Goal: Check status: Check status

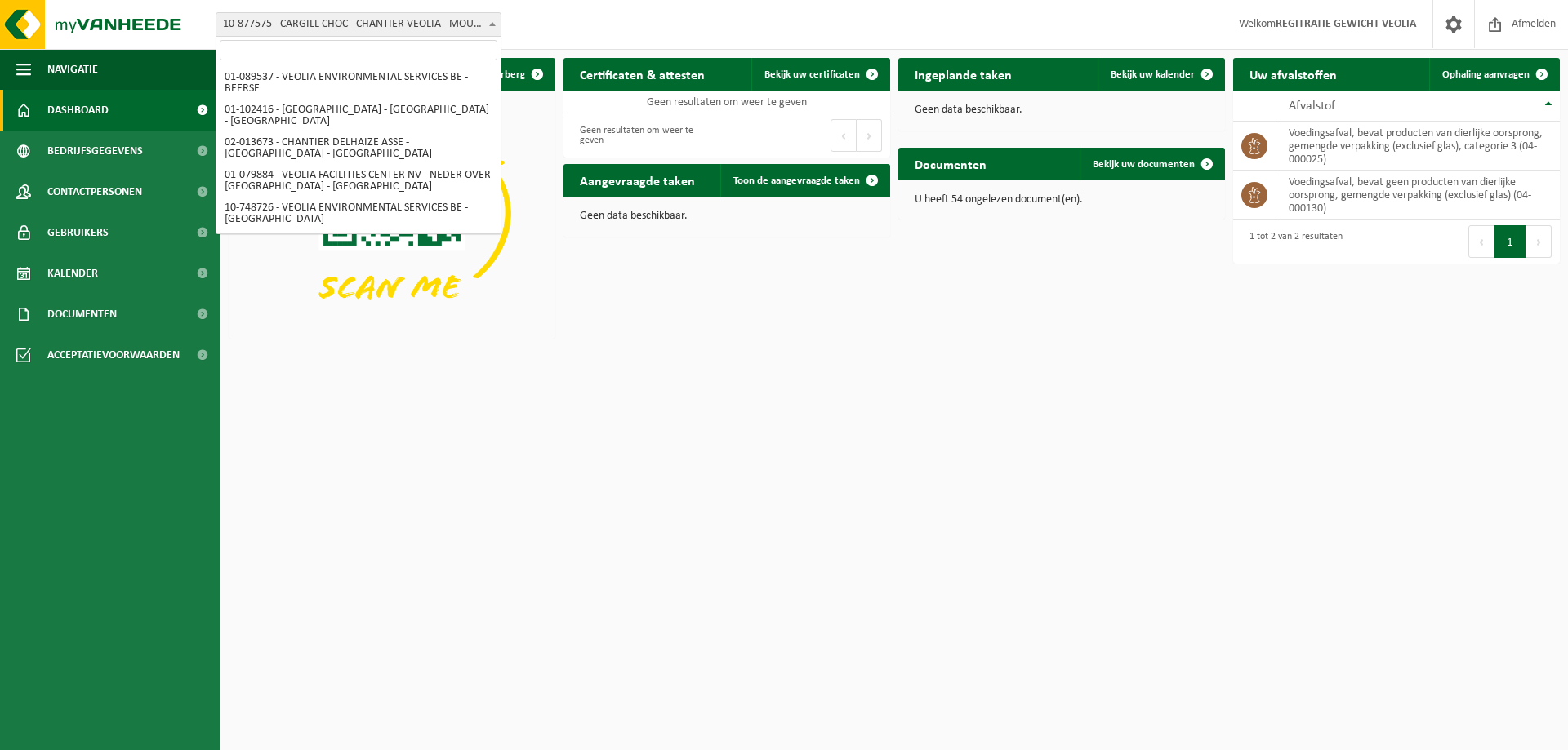
click at [315, 19] on span "10-877575 - CARGILL CHOC - CHANTIER VEOLIA - MOUSCRON" at bounding box center [358, 24] width 284 height 23
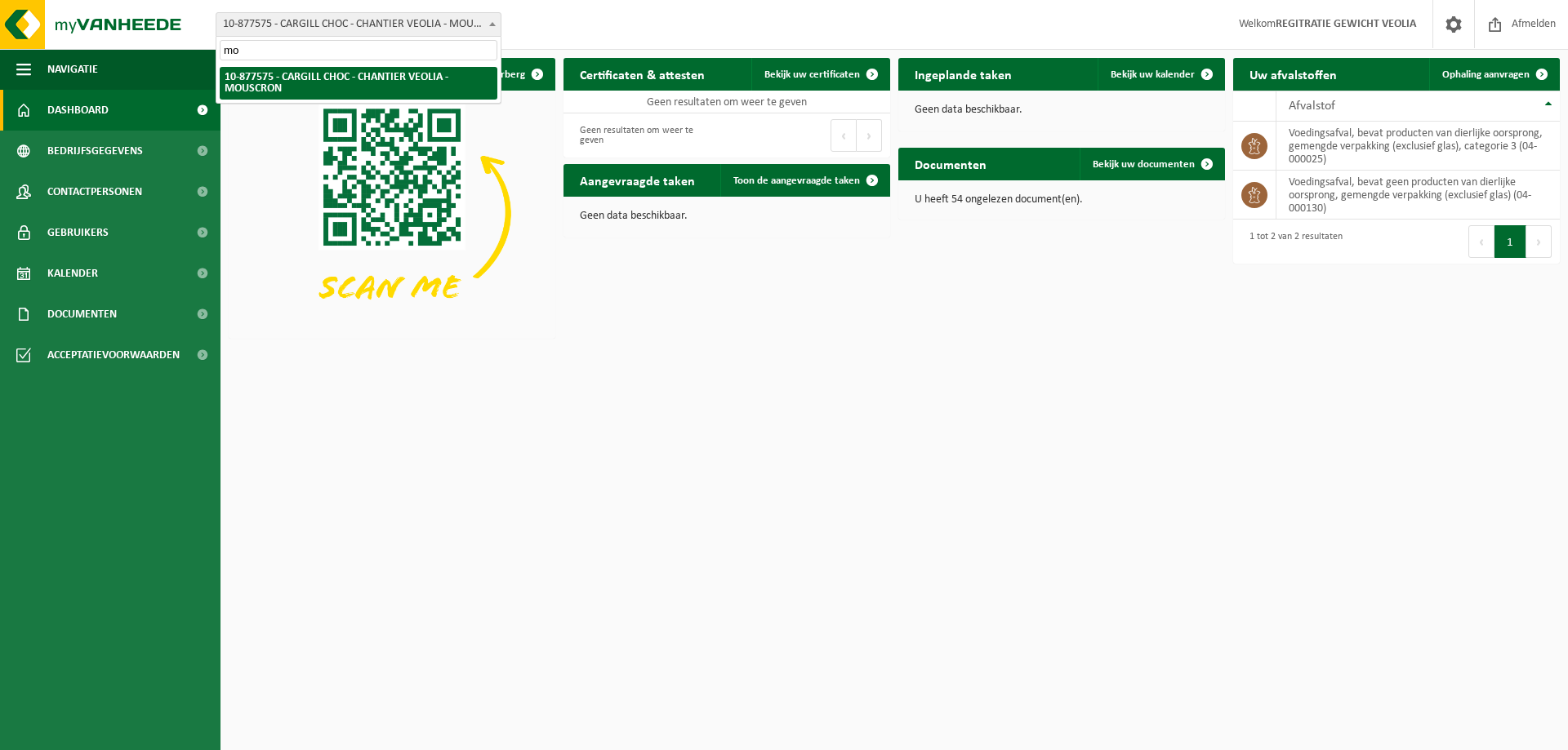
type input "mo"
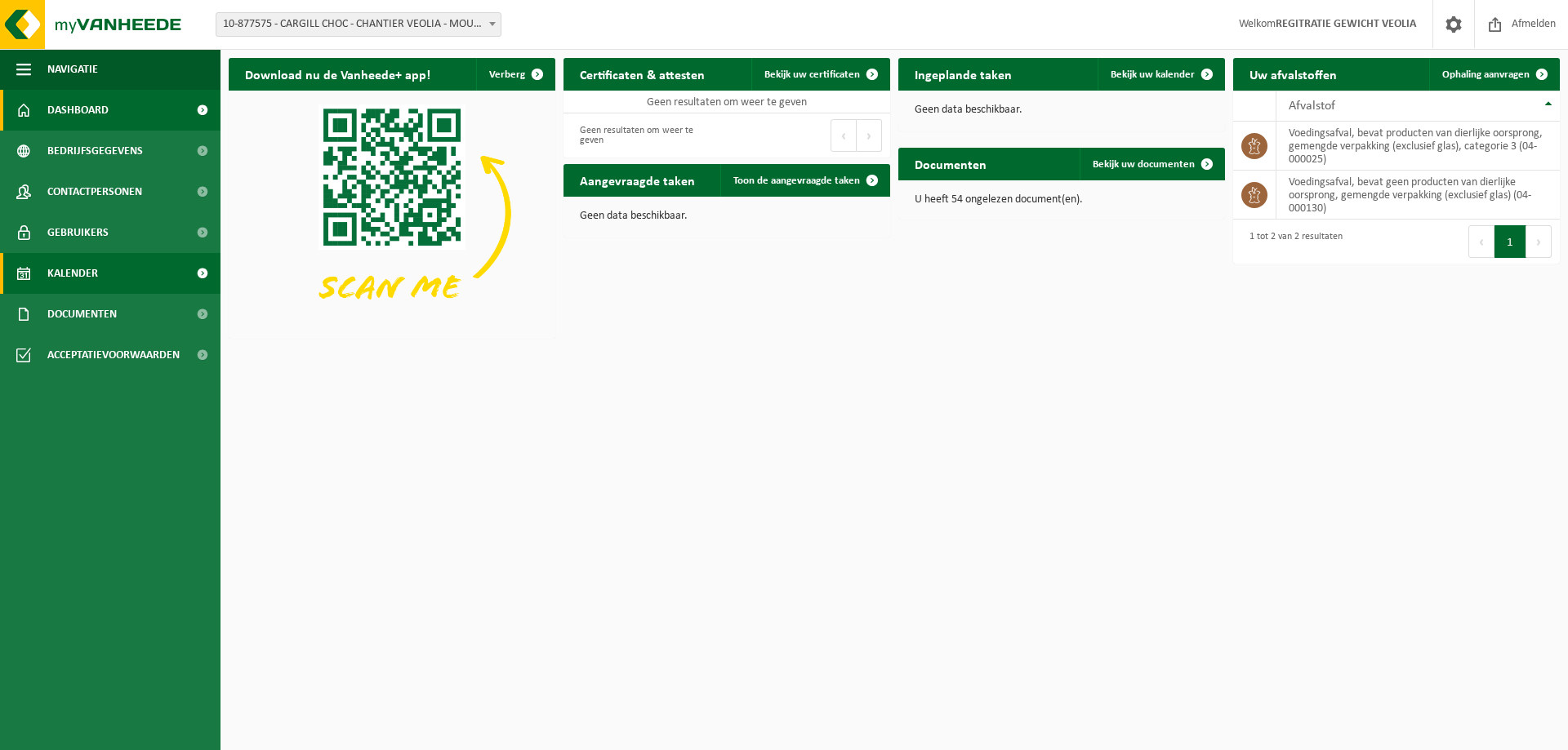
click at [138, 273] on link "Kalender" at bounding box center [110, 274] width 221 height 41
